Goal: Task Accomplishment & Management: Complete application form

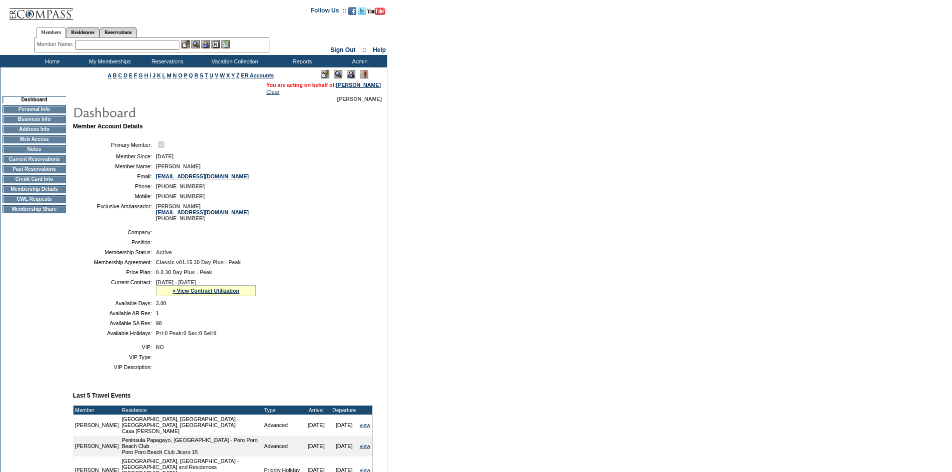
click at [28, 203] on td "CWL Requests" at bounding box center [33, 199] width 63 height 8
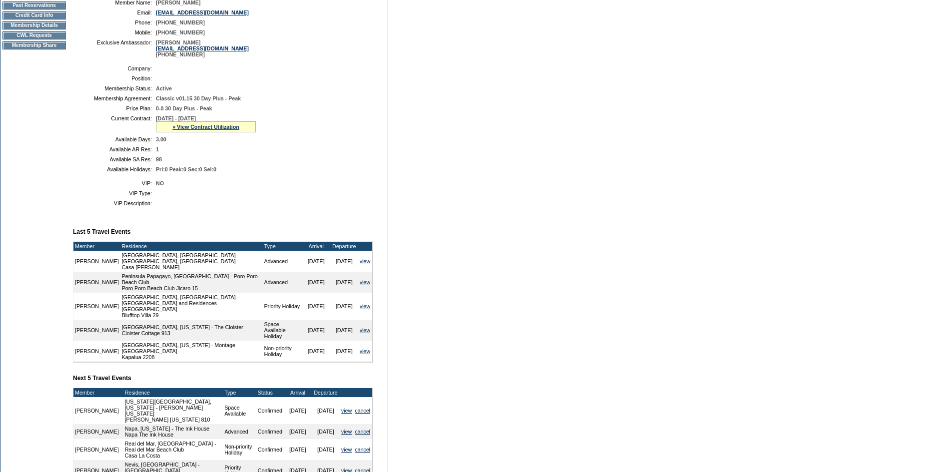
scroll to position [291, 0]
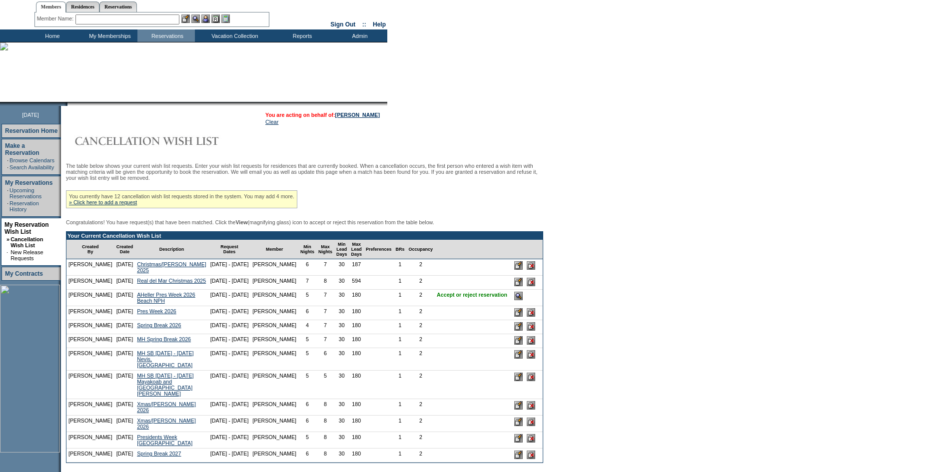
scroll to position [50, 0]
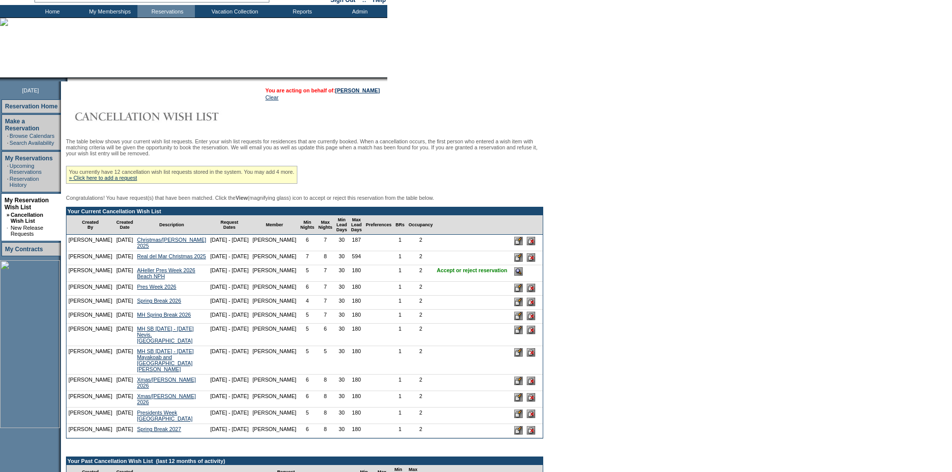
click at [527, 262] on input "image" at bounding box center [531, 257] width 8 height 8
click at [137, 290] on link "Pres Week 2026" at bounding box center [156, 287] width 39 height 6
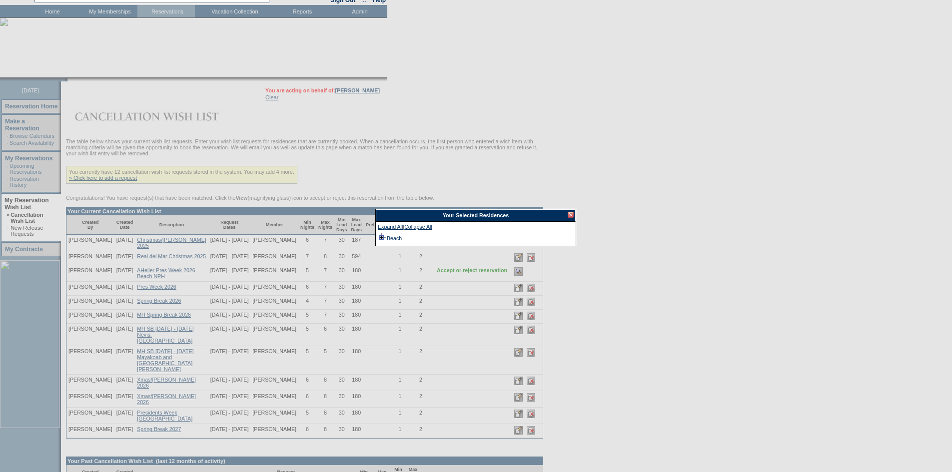
click at [379, 235] on td at bounding box center [382, 238] width 8 height 11
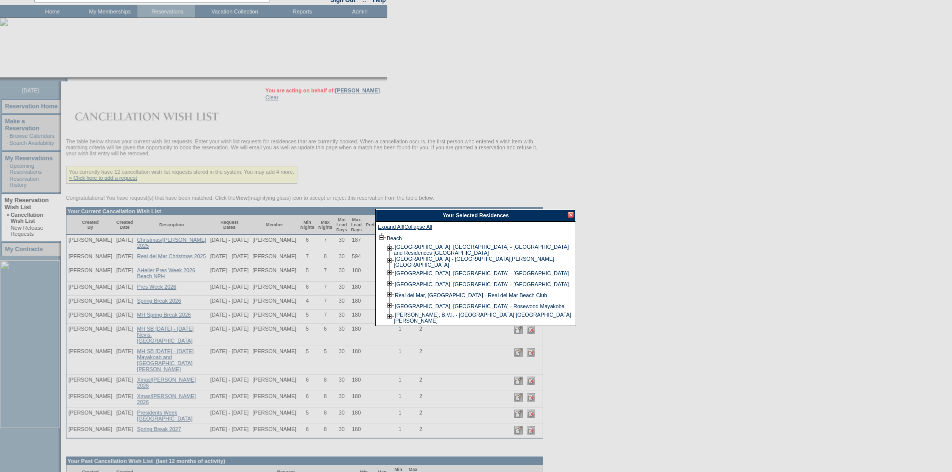
click at [571, 213] on div at bounding box center [571, 215] width 6 height 6
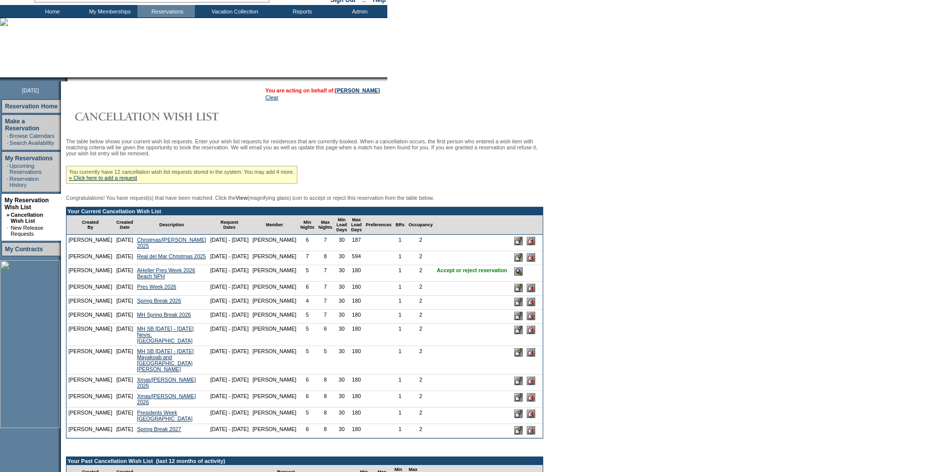
click at [514, 292] on input "image" at bounding box center [518, 288] width 8 height 8
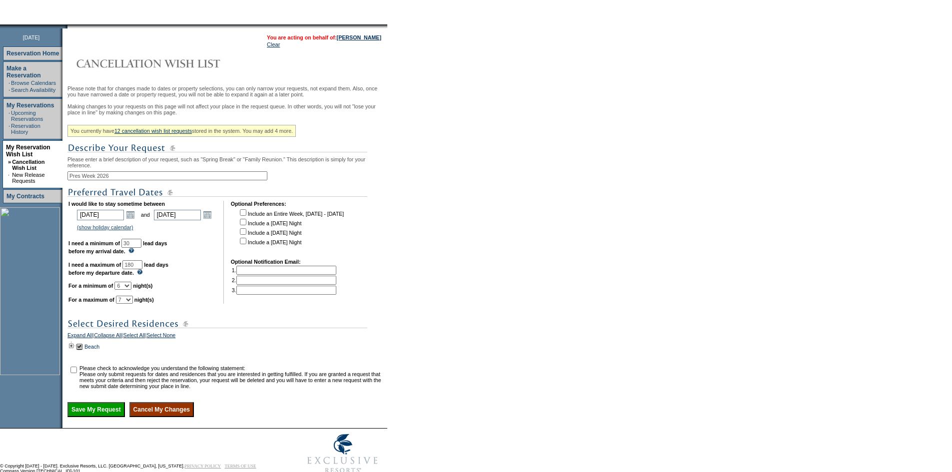
scroll to position [150, 0]
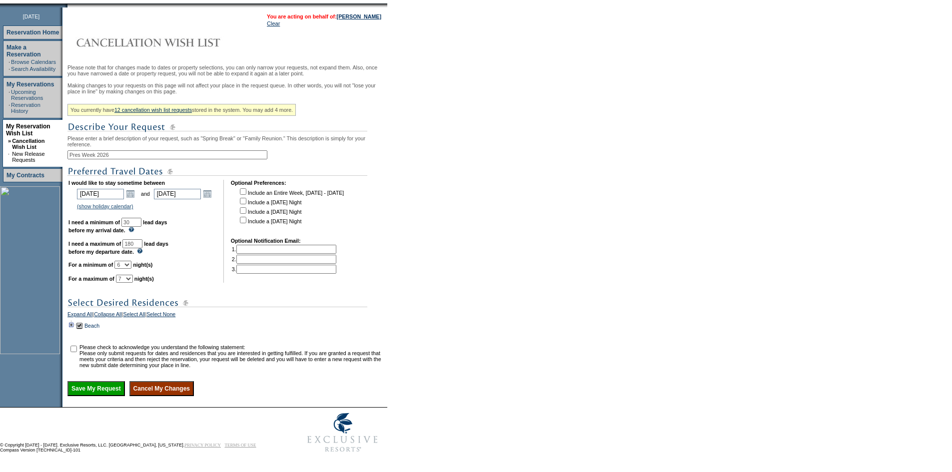
click at [75, 320] on td at bounding box center [71, 325] width 8 height 11
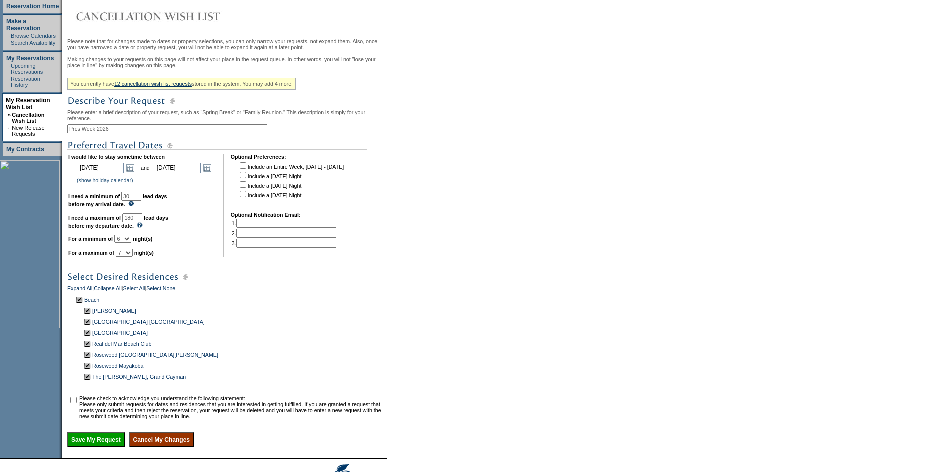
click at [90, 349] on td at bounding box center [87, 343] width 8 height 11
drag, startPoint x: 76, startPoint y: 422, endPoint x: 80, endPoint y: 450, distance: 28.4
click at [76, 403] on input "checkbox" at bounding box center [73, 400] width 6 height 6
checkbox input "true"
click at [86, 447] on input "Save My Request" at bounding box center [95, 439] width 57 height 15
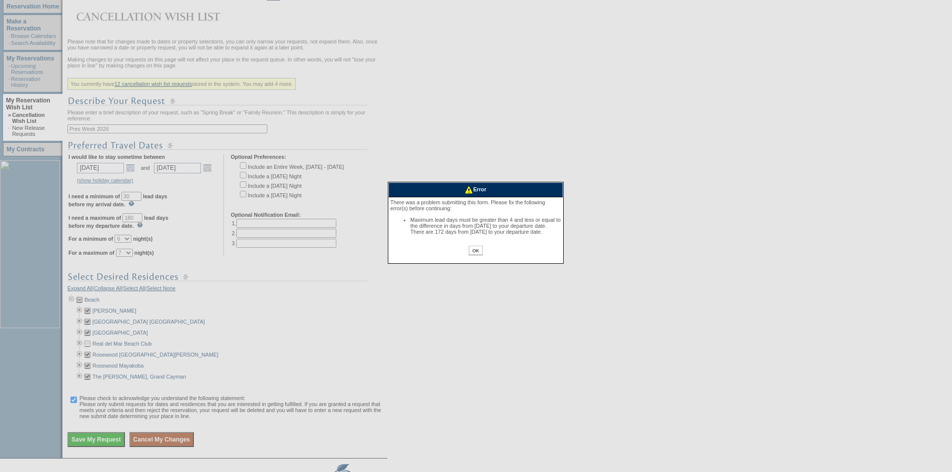
click at [476, 255] on input "OK" at bounding box center [475, 250] width 13 height 9
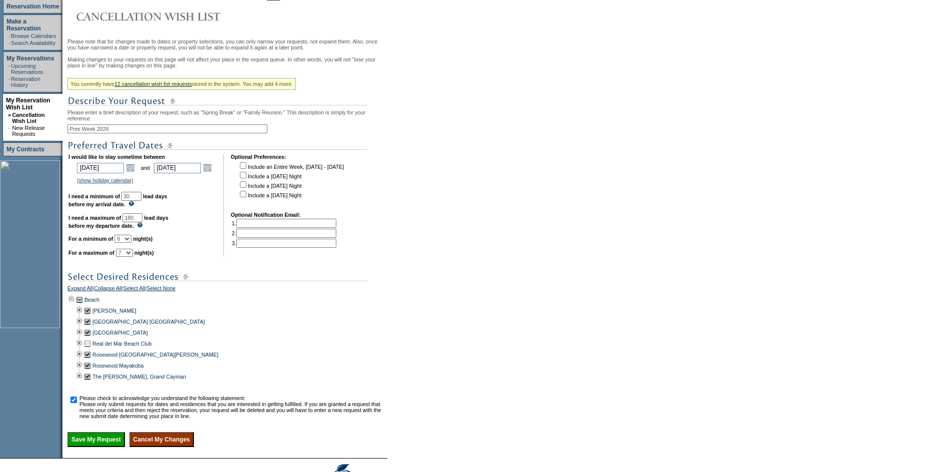
click at [142, 222] on input "180" at bounding box center [132, 217] width 20 height 9
type input "172"
click at [92, 447] on input "Save My Request" at bounding box center [95, 439] width 57 height 15
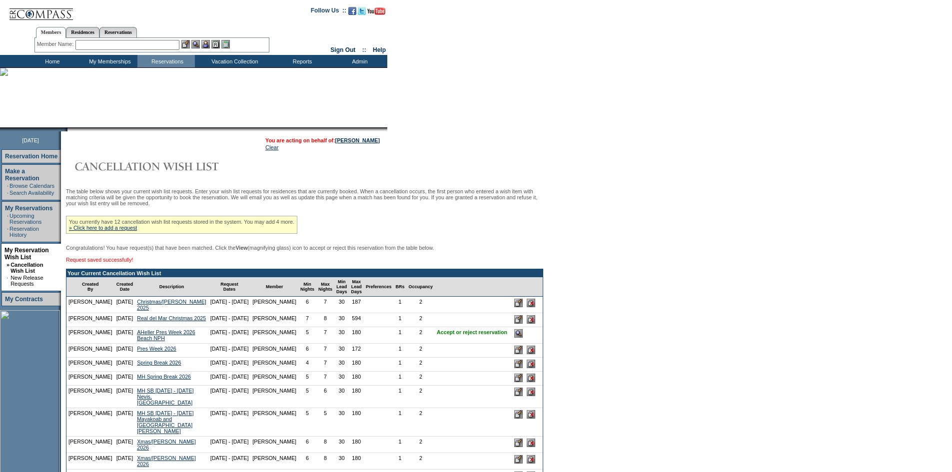
drag, startPoint x: 273, startPoint y: 150, endPoint x: 210, endPoint y: 97, distance: 81.9
click at [273, 150] on link "Clear" at bounding box center [271, 147] width 13 height 6
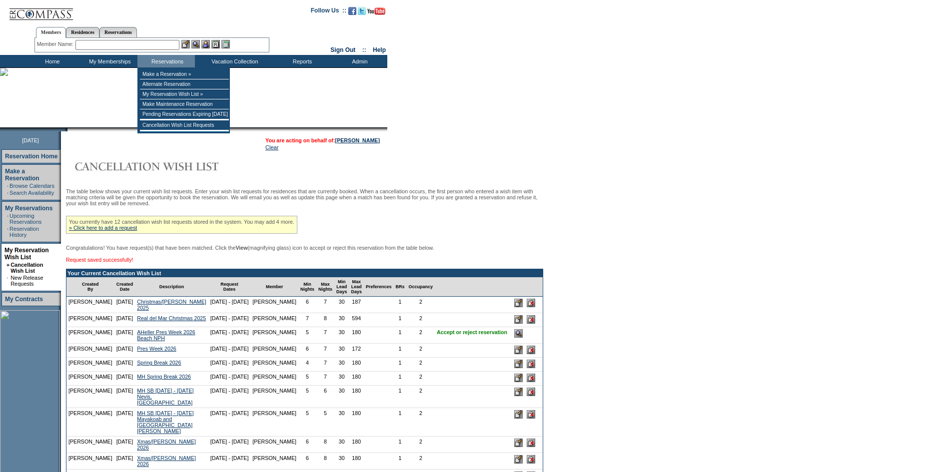
click at [48, 11] on img at bounding box center [40, 10] width 65 height 20
